Goal: Task Accomplishment & Management: Use online tool/utility

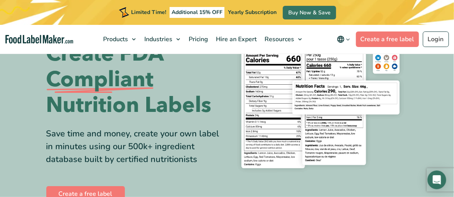
scroll to position [78, 0]
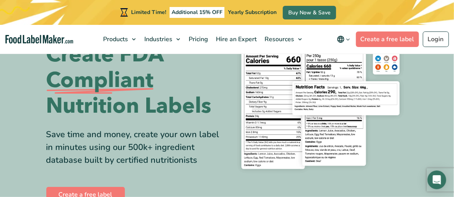
click at [210, 87] on h1 "Easily Analyze Recipes and Create FDA Compliant Nutrition Labels" at bounding box center [133, 55] width 175 height 128
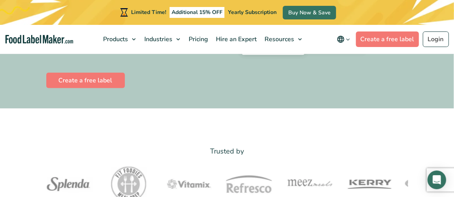
scroll to position [194, 0]
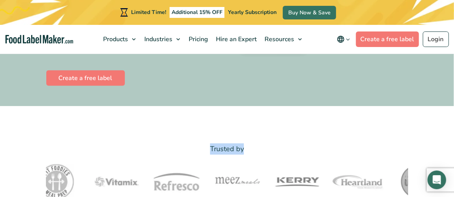
drag, startPoint x: 253, startPoint y: 146, endPoint x: 183, endPoint y: 141, distance: 69.8
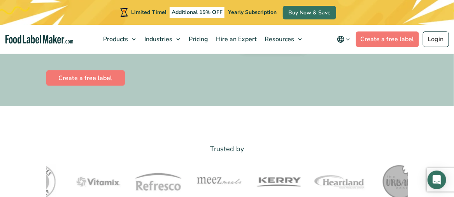
click at [213, 77] on div "Create a free label" at bounding box center [133, 78] width 175 height 19
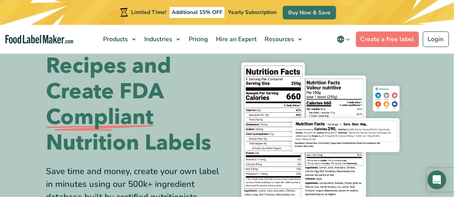
scroll to position [0, 0]
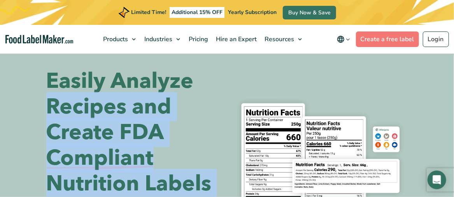
drag, startPoint x: 219, startPoint y: 60, endPoint x: 386, endPoint y: 89, distance: 170.0
click at [386, 89] on section "Easily Analyze Recipes and Create FDA Compliant Nutrition Labels Save time and …" at bounding box center [227, 175] width 454 height 251
click at [241, 86] on div "Easily Analyze Recipes and Create FDA Compliant Nutrition Labels Save time and …" at bounding box center [226, 174] width 361 height 213
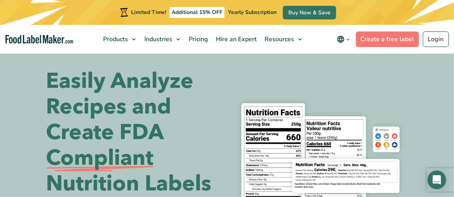
click at [169, 85] on h1 "Easily Analyze Recipes and Create FDA Compliant Nutrition Labels" at bounding box center [133, 132] width 175 height 128
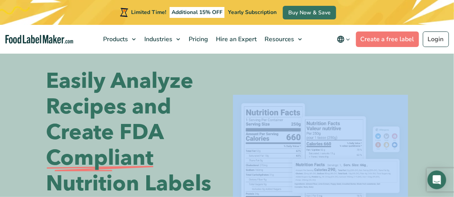
drag, startPoint x: 228, startPoint y: 91, endPoint x: 398, endPoint y: 96, distance: 170.3
click at [398, 96] on div "Easily Analyze Recipes and Create FDA Compliant Nutrition Labels Save time and …" at bounding box center [226, 174] width 361 height 213
click at [412, 66] on section "Easily Analyze Recipes and Create FDA Compliant Nutrition Labels Save time and …" at bounding box center [227, 175] width 454 height 251
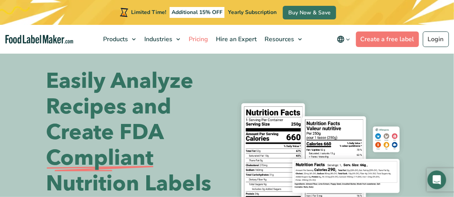
click at [197, 40] on span "Pricing" at bounding box center [197, 39] width 23 height 9
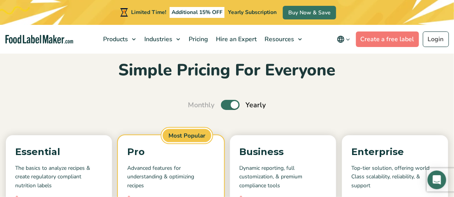
scroll to position [39, 0]
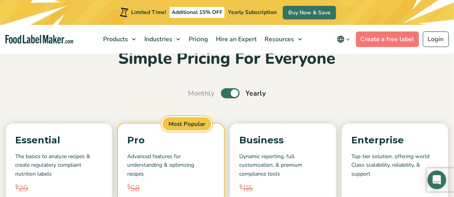
click at [227, 91] on label "Toggle" at bounding box center [230, 93] width 19 height 10
click at [195, 91] on input "Toggle" at bounding box center [192, 93] width 5 height 5
checkbox input "false"
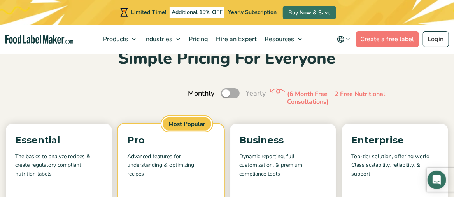
click at [349, 69] on h2 "Simple Pricing For Everyone" at bounding box center [227, 58] width 442 height 21
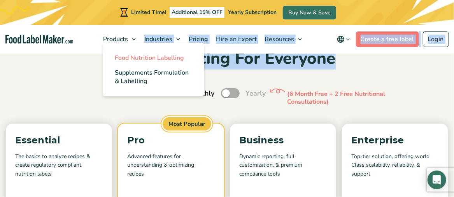
drag, startPoint x: 350, startPoint y: 58, endPoint x: 124, endPoint y: 56, distance: 225.4
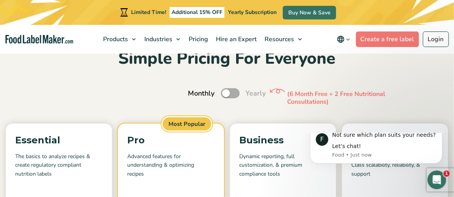
scroll to position [0, 0]
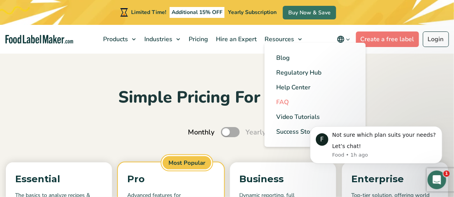
click at [286, 100] on span "FAQ" at bounding box center [282, 102] width 12 height 9
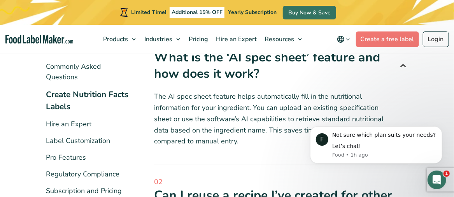
scroll to position [194, 0]
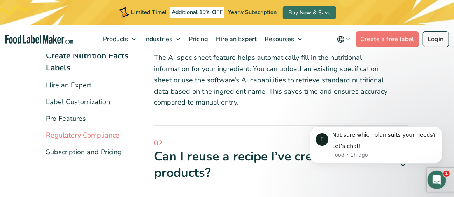
click at [108, 131] on link "Regulatory Compliance" at bounding box center [82, 135] width 73 height 9
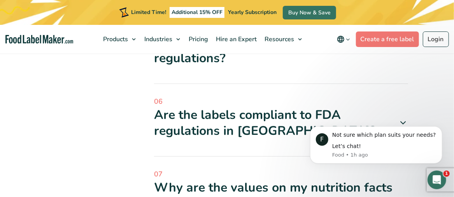
scroll to position [505, 0]
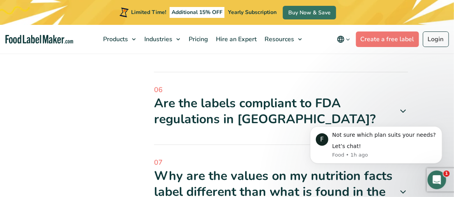
click at [405, 112] on icon at bounding box center [402, 110] width 9 height 9
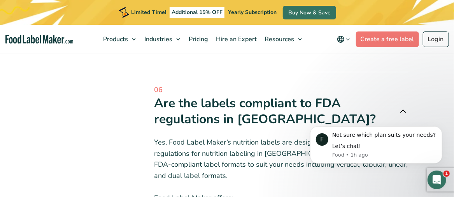
click at [428, 171] on div "1" at bounding box center [436, 180] width 19 height 19
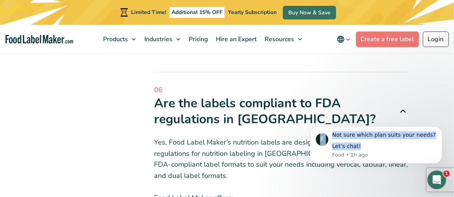
drag, startPoint x: 423, startPoint y: 150, endPoint x: 425, endPoint y: 172, distance: 22.7
click at [425, 172] on body "F Not sure which plan suits your needs? Let’s chat! Food • 1h ago" at bounding box center [375, 144] width 149 height 55
click at [440, 129] on icon "Dismiss notification" at bounding box center [439, 128] width 4 height 4
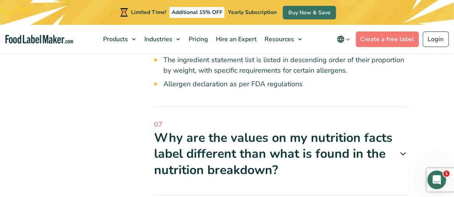
scroll to position [738, 0]
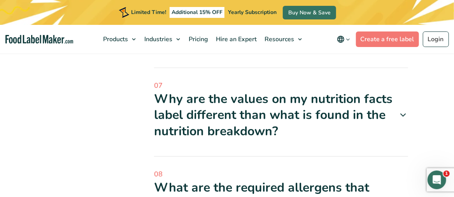
click at [400, 112] on icon at bounding box center [402, 114] width 9 height 9
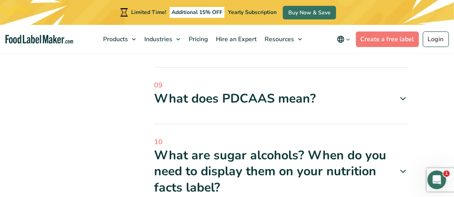
scroll to position [1049, 0]
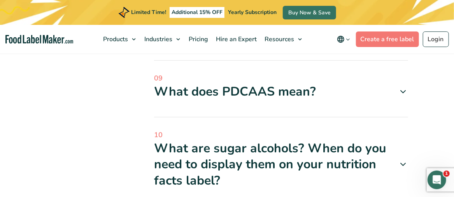
click at [400, 92] on icon at bounding box center [402, 91] width 9 height 9
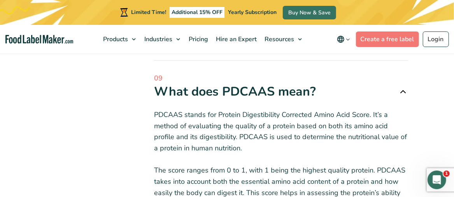
click at [398, 92] on icon at bounding box center [402, 91] width 9 height 9
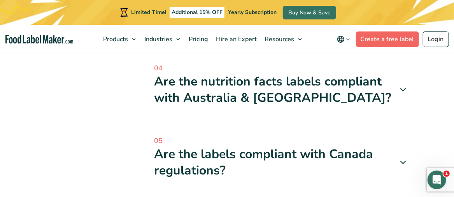
scroll to position [311, 0]
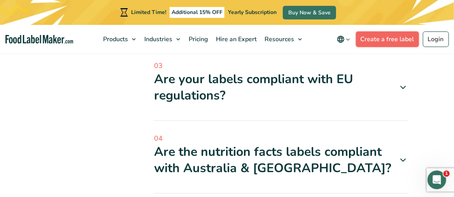
click at [370, 40] on link "Create a free label" at bounding box center [387, 39] width 63 height 16
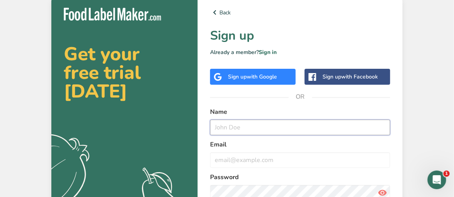
click at [236, 127] on input "text" at bounding box center [300, 128] width 180 height 16
type input "[PERSON_NAME]"
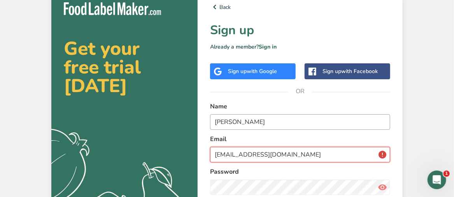
scroll to position [39, 0]
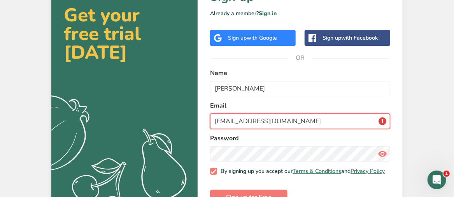
type input "[EMAIL_ADDRESS][DOMAIN_NAME]"
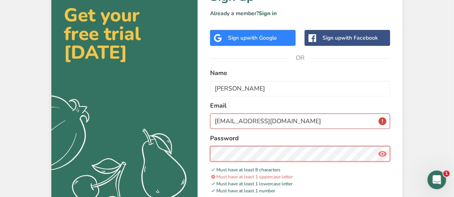
click at [196, 154] on section "Get your free trial [DATE] .a{fill:#f5f3ed;} Back Sign up Already a member? Sig…" at bounding box center [226, 103] width 351 height 294
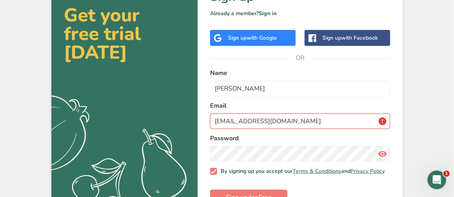
click at [381, 155] on icon at bounding box center [381, 154] width 9 height 14
click at [179, 146] on section "Get your free trial [DATE] .a{fill:#f5f3ed;} Back Sign up Already a member? Sig…" at bounding box center [226, 86] width 351 height 261
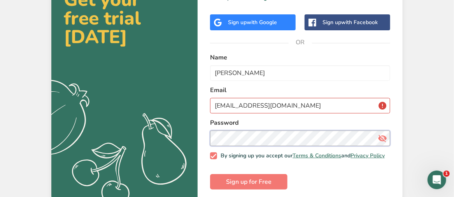
scroll to position [63, 0]
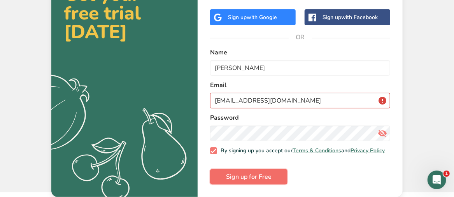
click at [252, 178] on span "Sign up for Free" at bounding box center [248, 176] width 45 height 9
click at [266, 175] on span "Sign up for Free" at bounding box center [248, 176] width 45 height 9
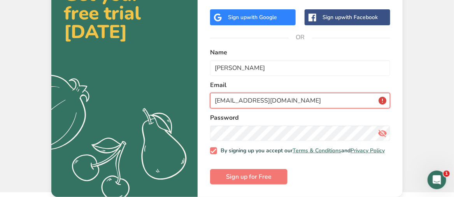
click at [385, 98] on input "[EMAIL_ADDRESS][DOMAIN_NAME]" at bounding box center [300, 101] width 180 height 16
click at [381, 95] on input "[EMAIL_ADDRESS][DOMAIN_NAME]" at bounding box center [300, 101] width 180 height 16
click at [384, 98] on input "[EMAIL_ADDRESS][DOMAIN_NAME]" at bounding box center [300, 101] width 180 height 16
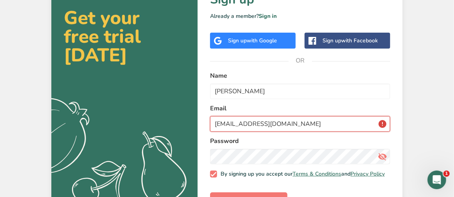
scroll to position [25, 0]
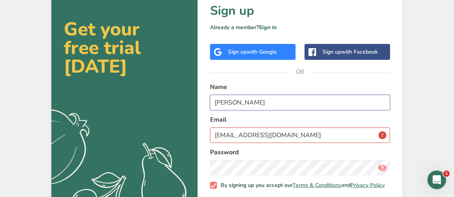
click at [344, 102] on input "[PERSON_NAME]" at bounding box center [300, 103] width 180 height 16
type input "[PERSON_NAME]"
click at [329, 131] on input "[EMAIL_ADDRESS][DOMAIN_NAME]" at bounding box center [300, 135] width 180 height 16
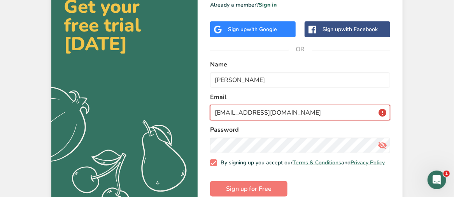
scroll to position [63, 0]
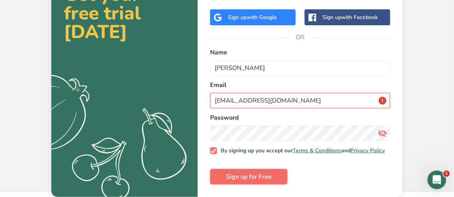
click at [259, 178] on span "Sign up for Free" at bounding box center [248, 176] width 45 height 9
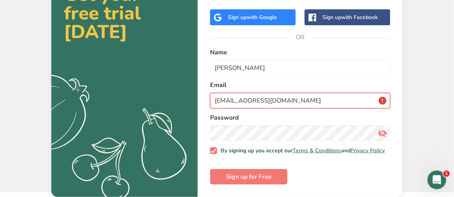
click at [383, 97] on input "[EMAIL_ADDRESS][DOMAIN_NAME]" at bounding box center [300, 101] width 180 height 16
drag, startPoint x: 318, startPoint y: 96, endPoint x: 154, endPoint y: 84, distance: 164.1
click at [155, 84] on section "Get your free trial [DATE] .a{fill:#f5f3ed;} Back Sign up Already a member? Sig…" at bounding box center [226, 66] width 351 height 261
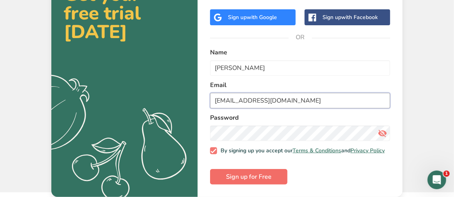
type input "[EMAIL_ADDRESS][DOMAIN_NAME]"
click at [237, 176] on span "Sign up for Free" at bounding box center [248, 176] width 45 height 9
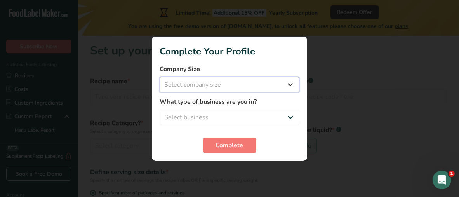
click at [235, 80] on select "Select company size Fewer than 10 Employees 10 to 50 Employees 51 to 500 Employ…" at bounding box center [230, 85] width 140 height 16
select select "3"
click at [160, 77] on select "Select company size Fewer than 10 Employees 10 to 50 Employees 51 to 500 Employ…" at bounding box center [230, 85] width 140 height 16
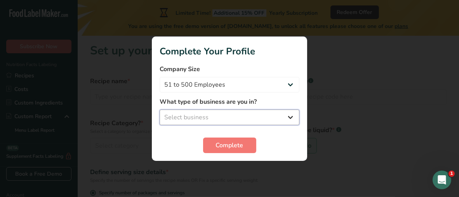
click at [216, 119] on select "Select business Packaged Food Manufacturer Restaurant & Cafe Bakery Meal Plans …" at bounding box center [230, 118] width 140 height 16
select select "1"
click at [160, 110] on select "Select business Packaged Food Manufacturer Restaurant & Cafe Bakery Meal Plans …" at bounding box center [230, 118] width 140 height 16
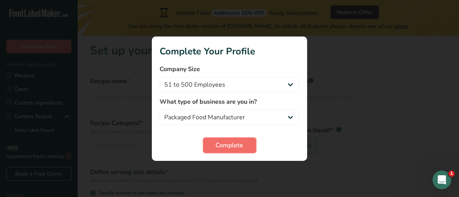
click at [230, 150] on button "Complete" at bounding box center [229, 146] width 53 height 16
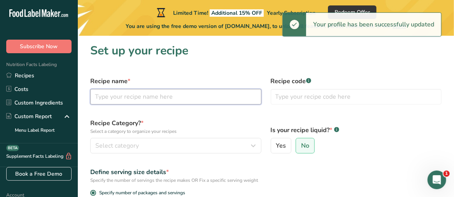
click at [199, 94] on input "text" at bounding box center [175, 97] width 171 height 16
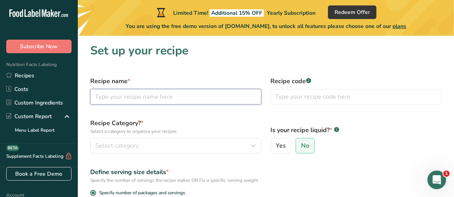
click at [165, 98] on input "text" at bounding box center [175, 97] width 171 height 16
click at [153, 95] on input "French [PERSON_NAME] CReam" at bounding box center [175, 97] width 171 height 16
type input "French [PERSON_NAME] Cream"
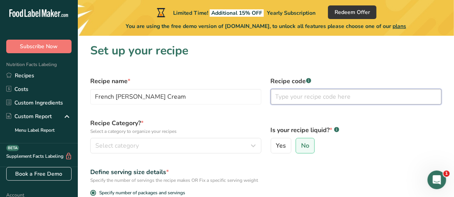
click at [301, 95] on input "text" at bounding box center [356, 97] width 171 height 16
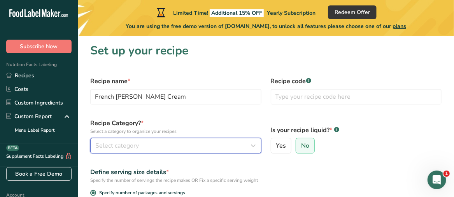
click at [151, 143] on div "Select category" at bounding box center [173, 145] width 156 height 9
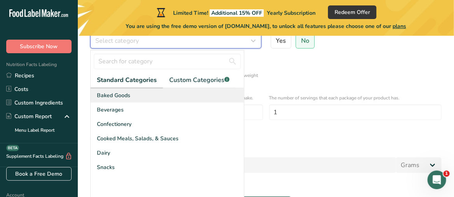
scroll to position [117, 0]
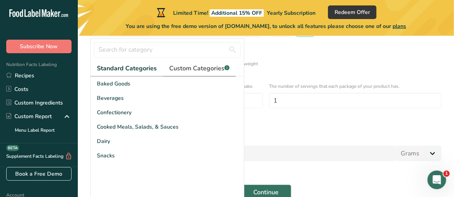
click at [191, 70] on span "Custom Categories .a-a{fill:#347362;}.b-a{fill:#fff;}" at bounding box center [199, 68] width 60 height 9
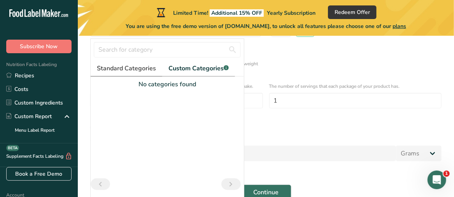
click at [145, 67] on span "Standard Categories" at bounding box center [126, 68] width 59 height 9
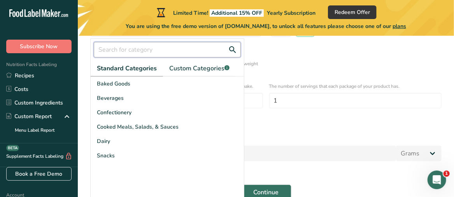
click at [164, 47] on input "text" at bounding box center [167, 50] width 147 height 16
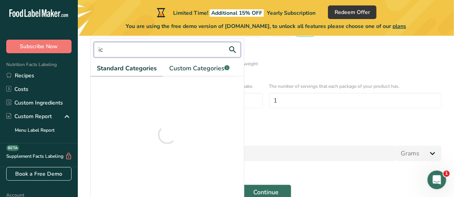
type input "i"
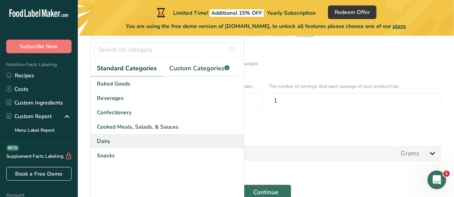
click at [129, 138] on div "Dairy" at bounding box center [167, 141] width 153 height 14
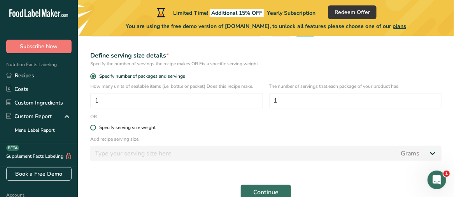
click at [95, 127] on span at bounding box center [93, 128] width 6 height 6
click at [95, 127] on input "Specify serving size weight" at bounding box center [92, 127] width 5 height 5
radio input "true"
radio input "false"
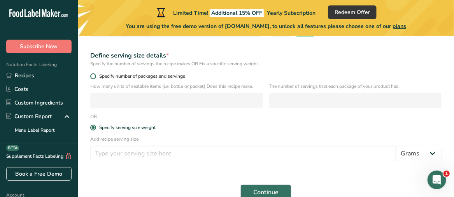
click at [93, 75] on span at bounding box center [93, 76] width 6 height 6
click at [93, 75] on input "Specify number of packages and servings" at bounding box center [92, 76] width 5 height 5
radio input "true"
radio input "false"
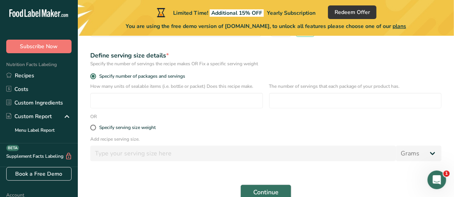
click at [318, 60] on div "Specify the number of servings the recipe makes OR Fix a specific serving weight" at bounding box center [265, 63] width 351 height 7
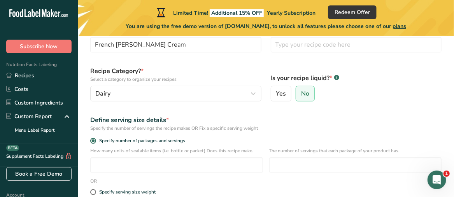
scroll to position [40, 0]
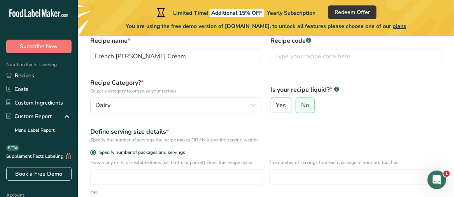
click at [286, 106] on label "Yes" at bounding box center [281, 106] width 21 height 16
click at [276, 106] on input "Yes" at bounding box center [273, 105] width 5 height 5
radio input "true"
radio input "false"
select select "22"
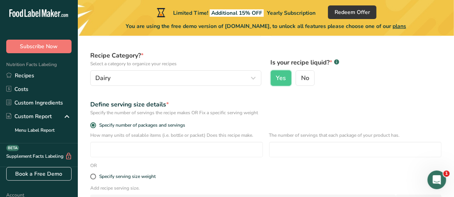
scroll to position [79, 0]
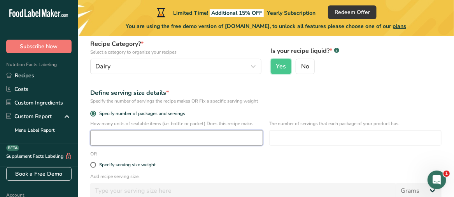
click at [147, 136] on input "number" at bounding box center [176, 138] width 173 height 16
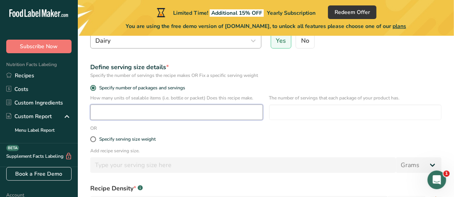
scroll to position [117, 0]
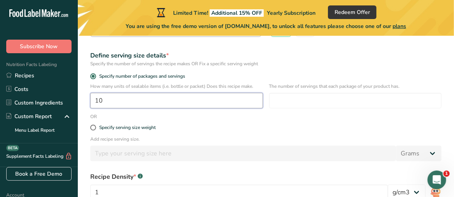
type input "1"
click at [145, 127] on div "Specify serving size weight" at bounding box center [127, 128] width 56 height 6
click at [95, 127] on input "Specify serving size weight" at bounding box center [92, 127] width 5 height 5
radio input "true"
radio input "false"
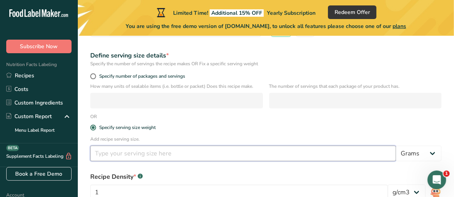
click at [147, 153] on input "number" at bounding box center [242, 154] width 305 height 16
type input "2"
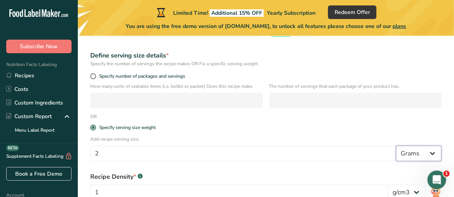
click at [409, 153] on select "Grams kg mg mcg lb oz l mL fl oz tbsp tsp cup qt gallon" at bounding box center [418, 154] width 45 height 16
select select "21"
click at [396, 146] on select "Grams kg mg mcg lb oz l mL fl oz tbsp tsp cup qt gallon" at bounding box center [418, 154] width 45 height 16
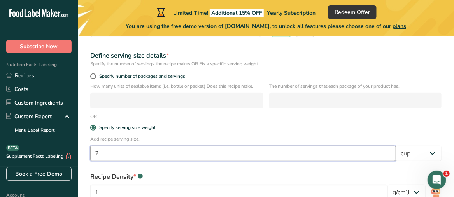
click at [114, 152] on input "2" at bounding box center [242, 154] width 305 height 16
type input "2"
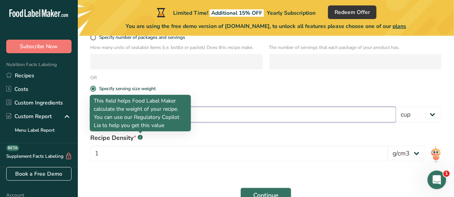
scroll to position [194, 0]
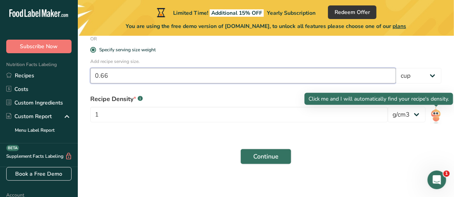
type input "0.66"
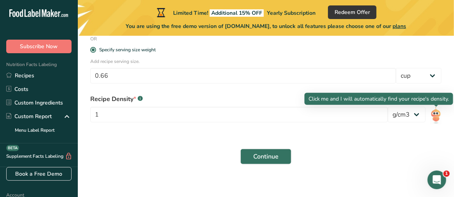
click at [437, 113] on img at bounding box center [435, 115] width 11 height 17
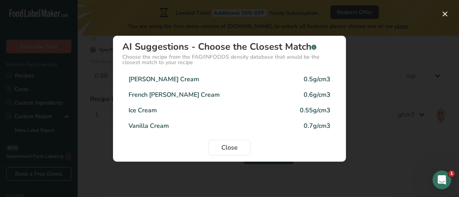
click at [230, 95] on div "French [PERSON_NAME] Cream 0.6g/cm3" at bounding box center [229, 95] width 215 height 16
type input "0.6"
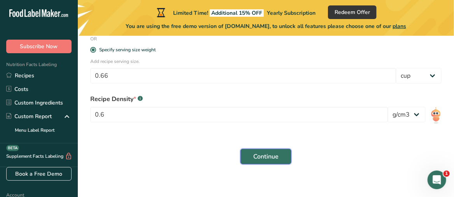
click at [264, 154] on span "Continue" at bounding box center [265, 156] width 25 height 9
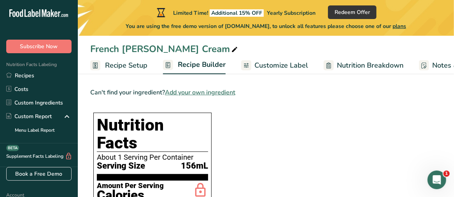
scroll to position [39, 0]
